Goal: Information Seeking & Learning: Check status

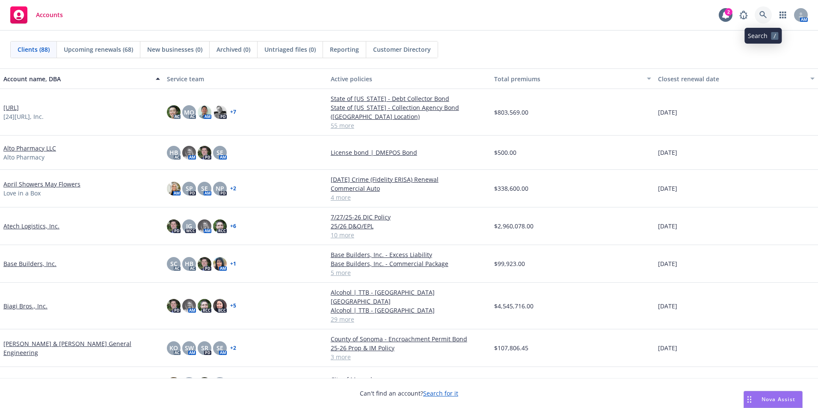
click at [767, 14] on icon at bounding box center [764, 15] width 8 height 8
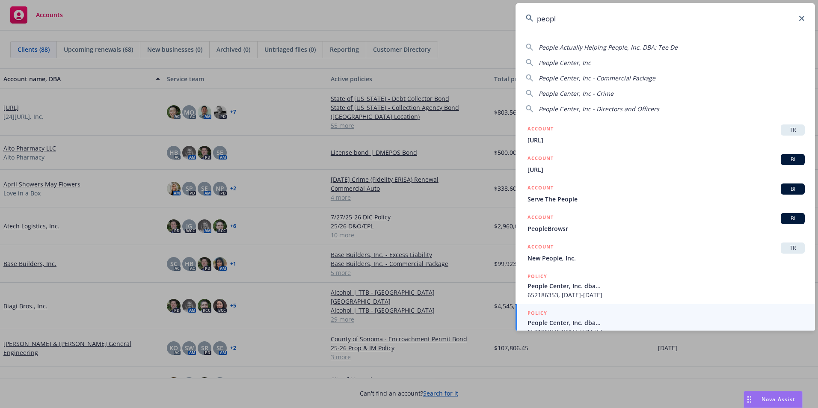
scroll to position [10, 0]
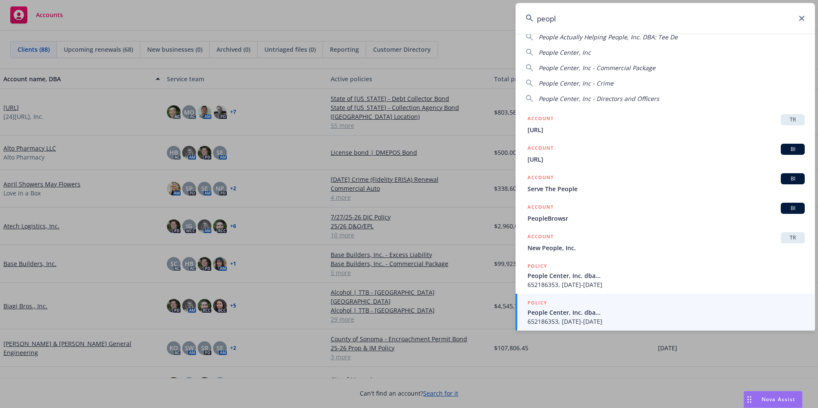
click at [564, 55] on span "People Center, Inc" at bounding box center [565, 52] width 52 height 8
type input "People Center, Inc"
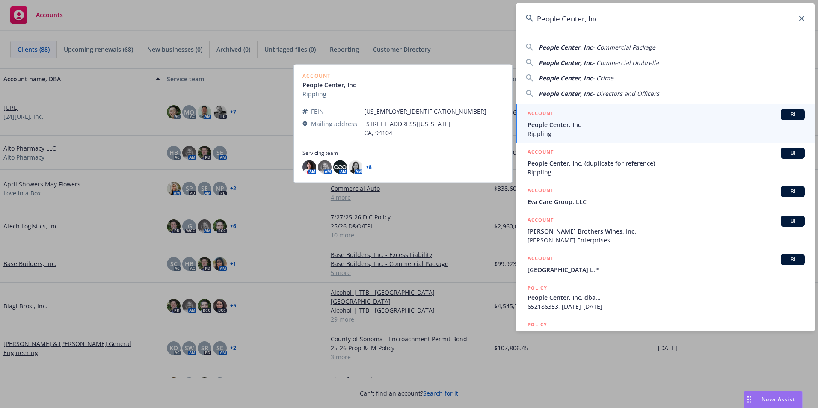
click at [544, 126] on span "People Center, Inc" at bounding box center [666, 124] width 277 height 9
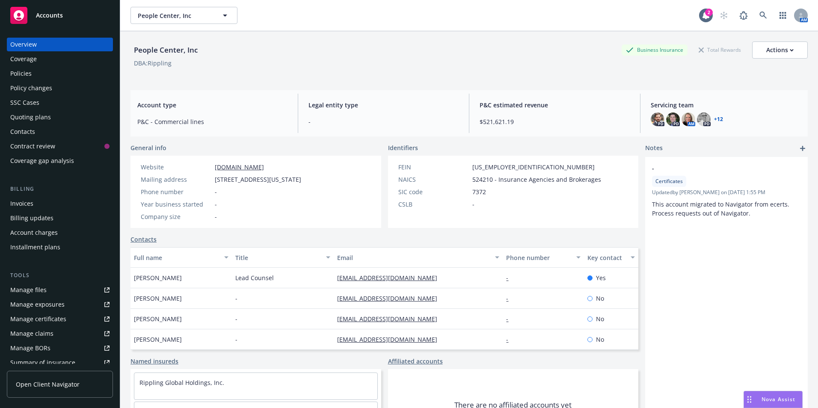
click at [21, 204] on div "Invoices" at bounding box center [21, 204] width 23 height 14
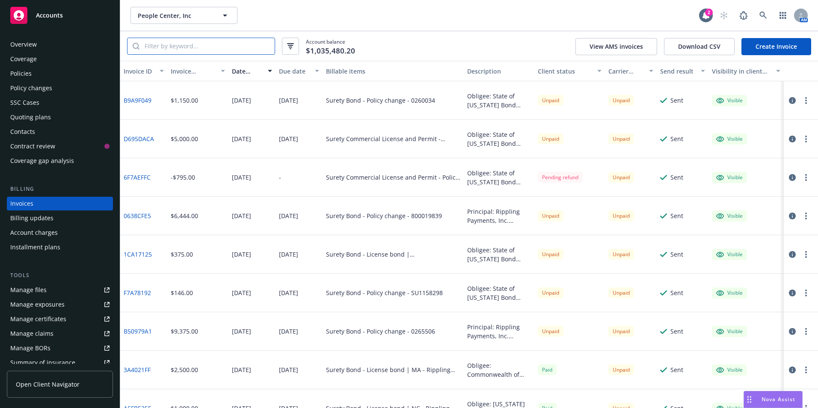
click at [195, 48] on input "search" at bounding box center [207, 46] width 135 height 16
type input "0265506"
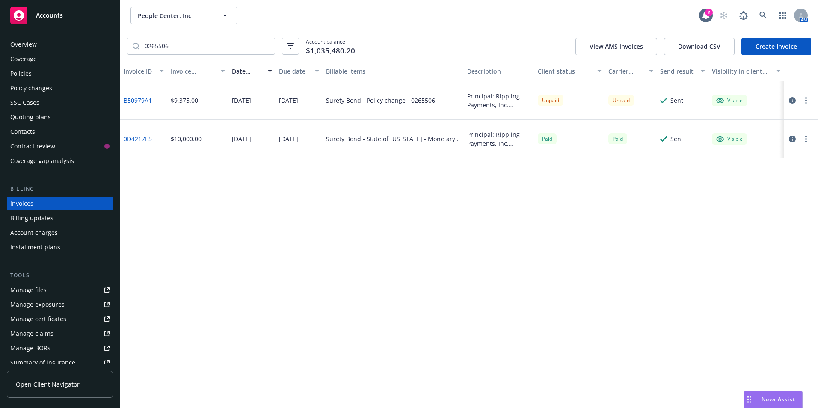
click at [140, 100] on link "B50979A1" at bounding box center [138, 100] width 28 height 9
click at [18, 12] on icon at bounding box center [19, 15] width 10 height 10
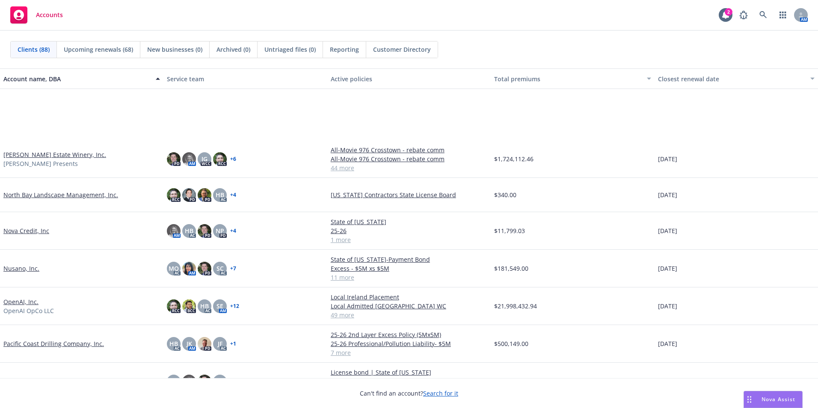
scroll to position [1841, 0]
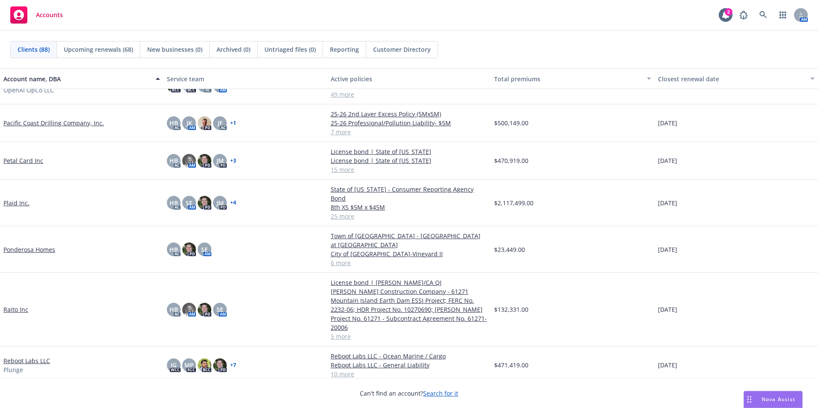
click at [28, 245] on link "Ponderosa Homes" at bounding box center [29, 249] width 52 height 9
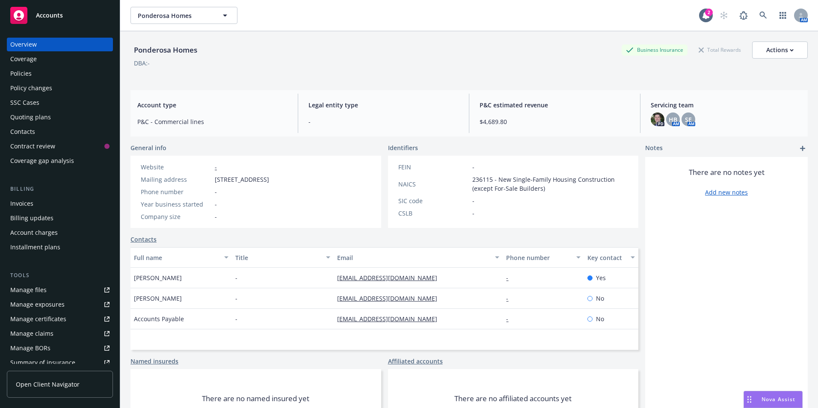
click at [24, 202] on div "Invoices" at bounding box center [21, 204] width 23 height 14
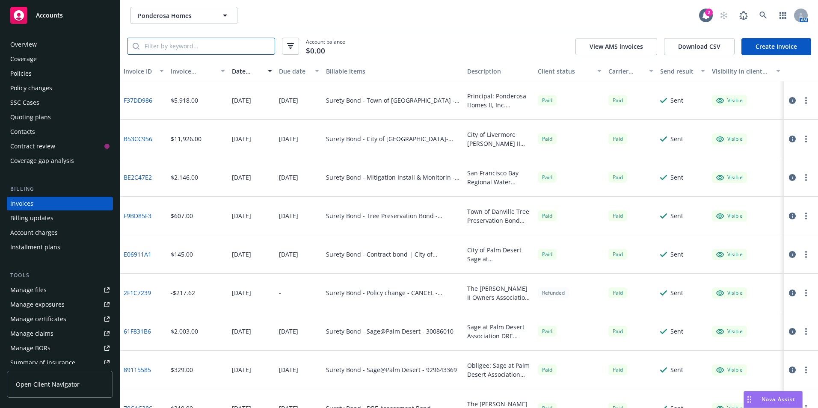
click at [154, 51] on input "search" at bounding box center [207, 46] width 135 height 16
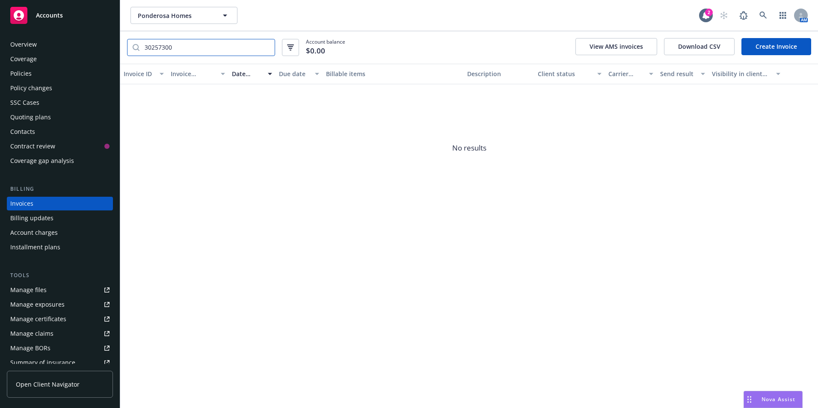
click at [184, 49] on input "30257300" at bounding box center [207, 47] width 135 height 16
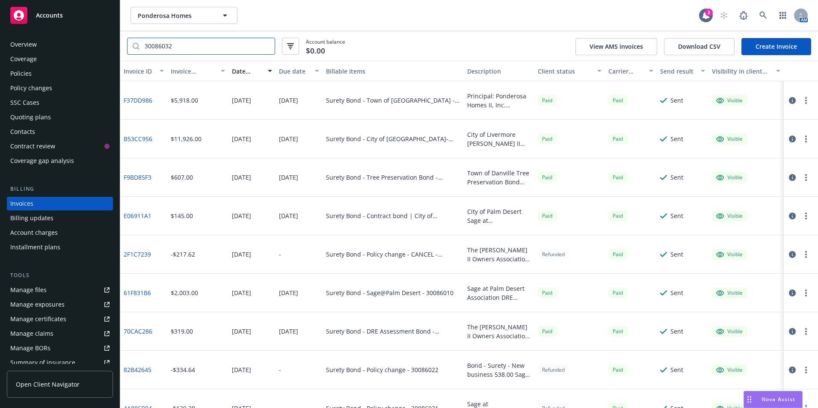
type input "30086032"
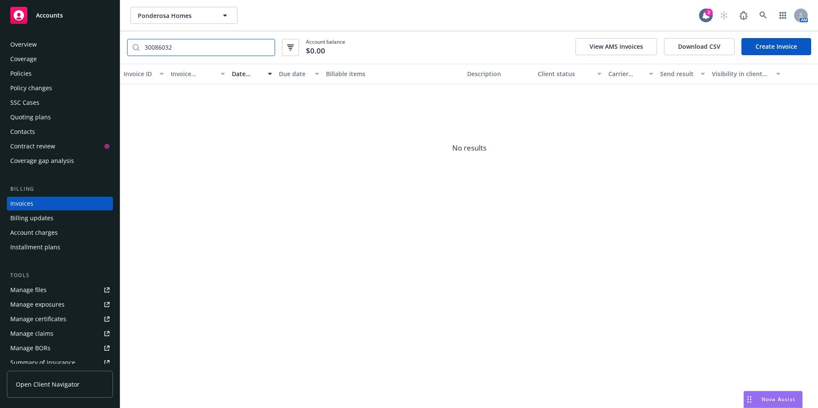
drag, startPoint x: 185, startPoint y: 50, endPoint x: 137, endPoint y: 40, distance: 48.1
click at [137, 40] on div "30086032" at bounding box center [201, 47] width 148 height 17
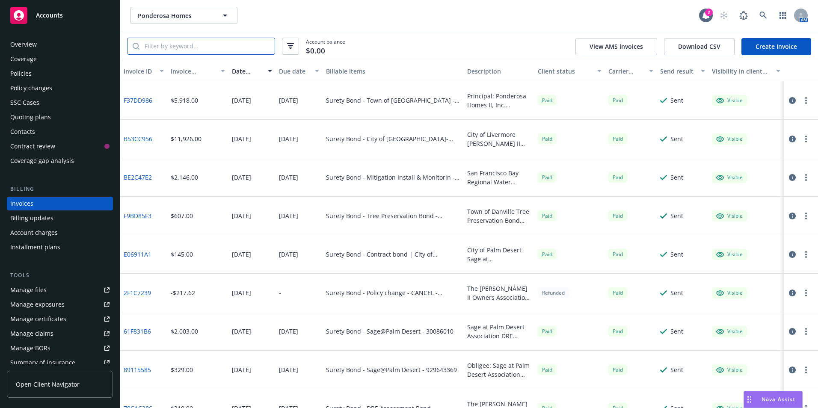
click at [233, 42] on input "search" at bounding box center [207, 46] width 135 height 16
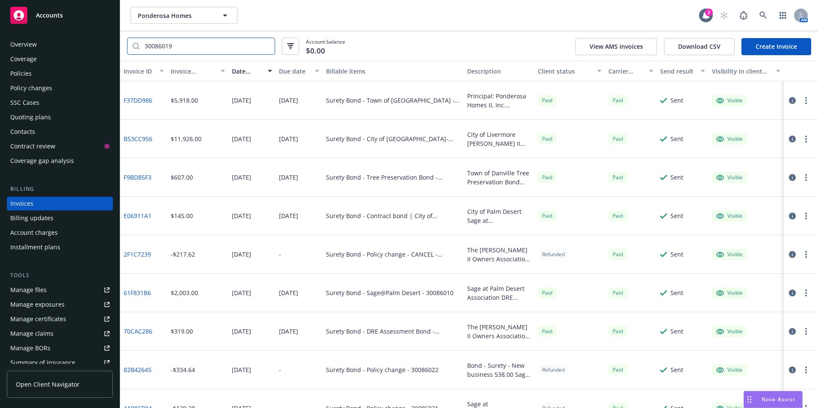
type input "30086019"
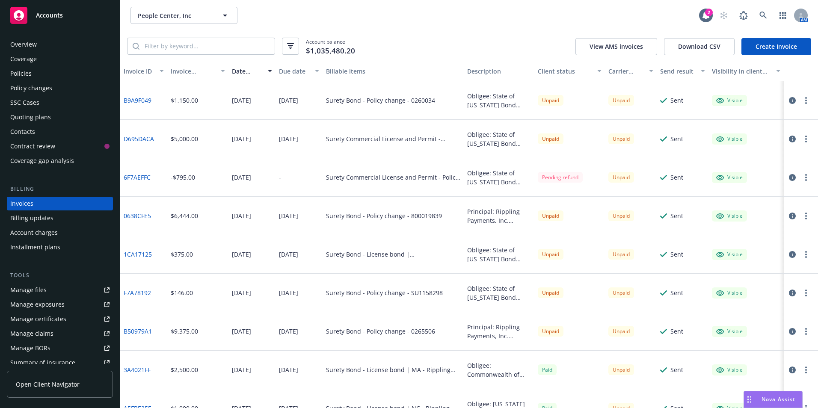
click at [21, 16] on icon at bounding box center [19, 15] width 10 height 10
